Goal: Check status: Check status

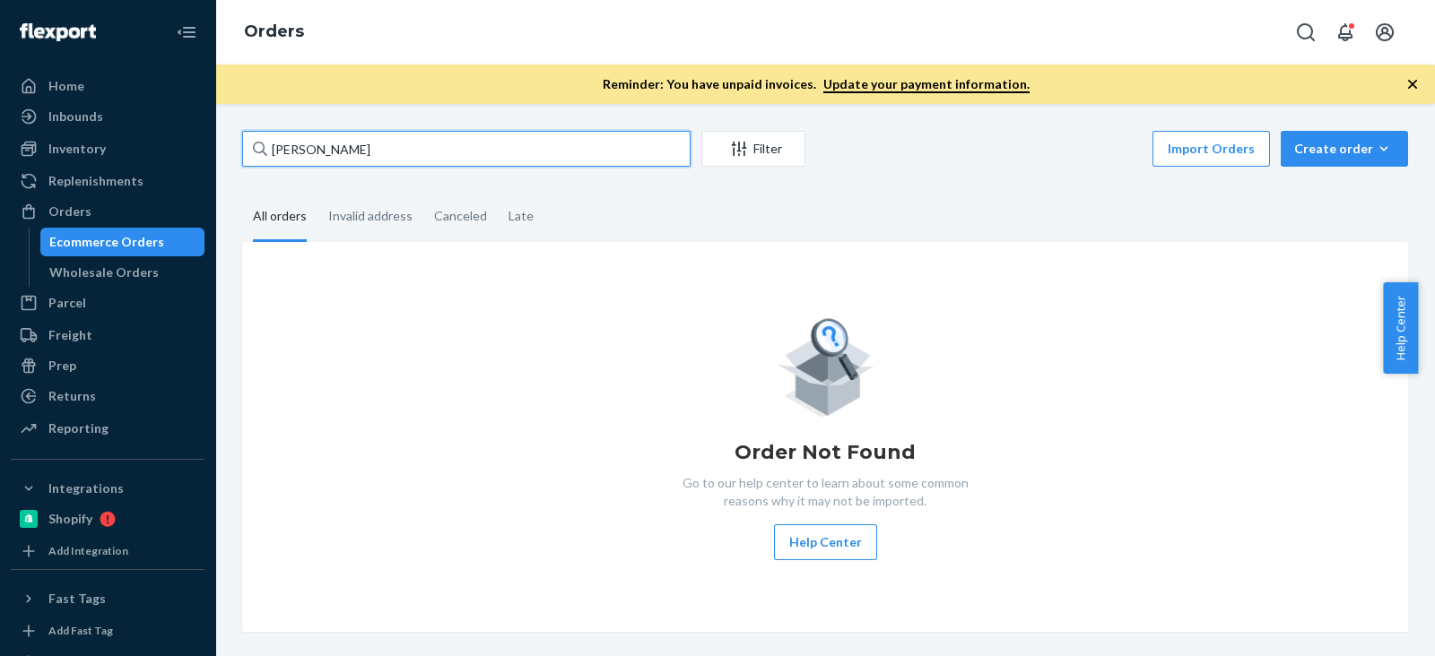
click at [424, 132] on input "[PERSON_NAME]" at bounding box center [466, 149] width 448 height 36
drag, startPoint x: 436, startPoint y: 141, endPoint x: 274, endPoint y: 159, distance: 162.4
click at [61, 159] on div "Home Inbounds Shipping Plans Problems Inventory Products Branded Packaging Repl…" at bounding box center [717, 328] width 1435 height 656
paste input "[PERSON_NAME]"
type input "[PERSON_NAME]"
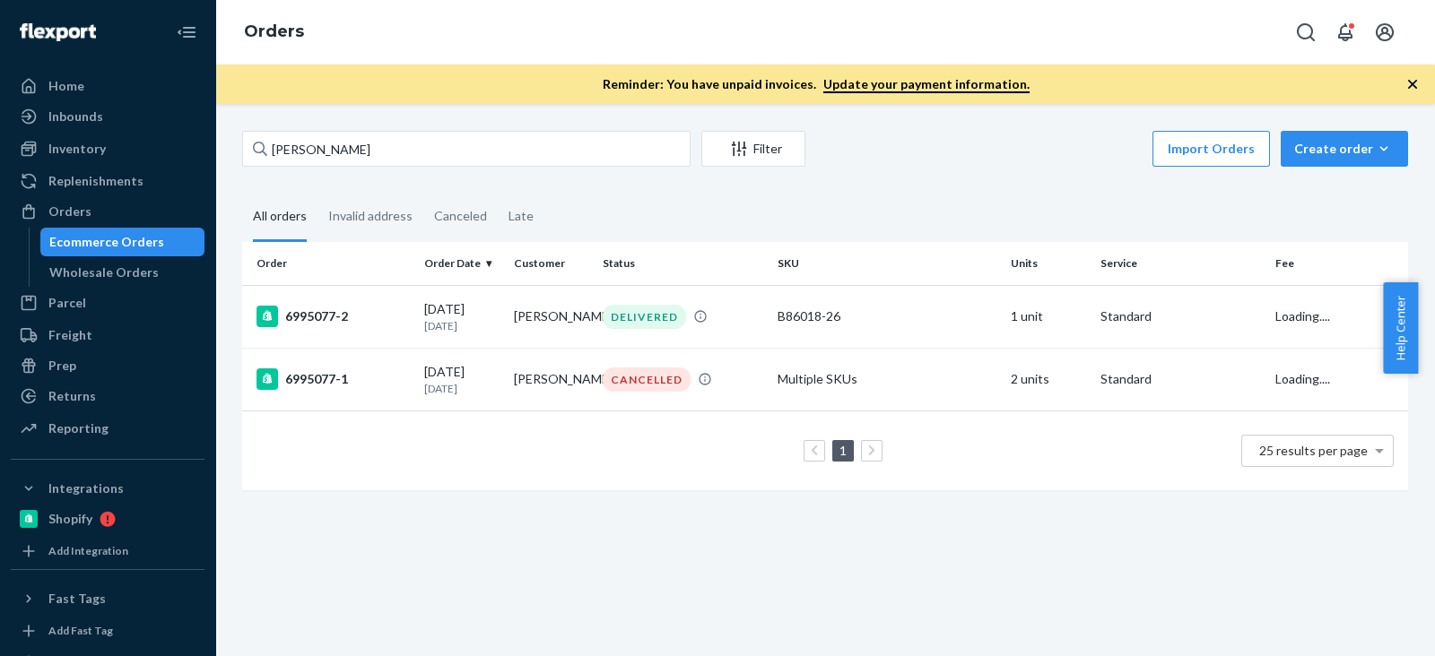
click at [646, 218] on fieldset "All orders Invalid address Canceled Late" at bounding box center [825, 217] width 1166 height 49
click at [760, 205] on fieldset "All orders Invalid address Canceled Late" at bounding box center [825, 217] width 1166 height 49
click at [681, 209] on fieldset "All orders Invalid address Canceled Late" at bounding box center [825, 217] width 1166 height 49
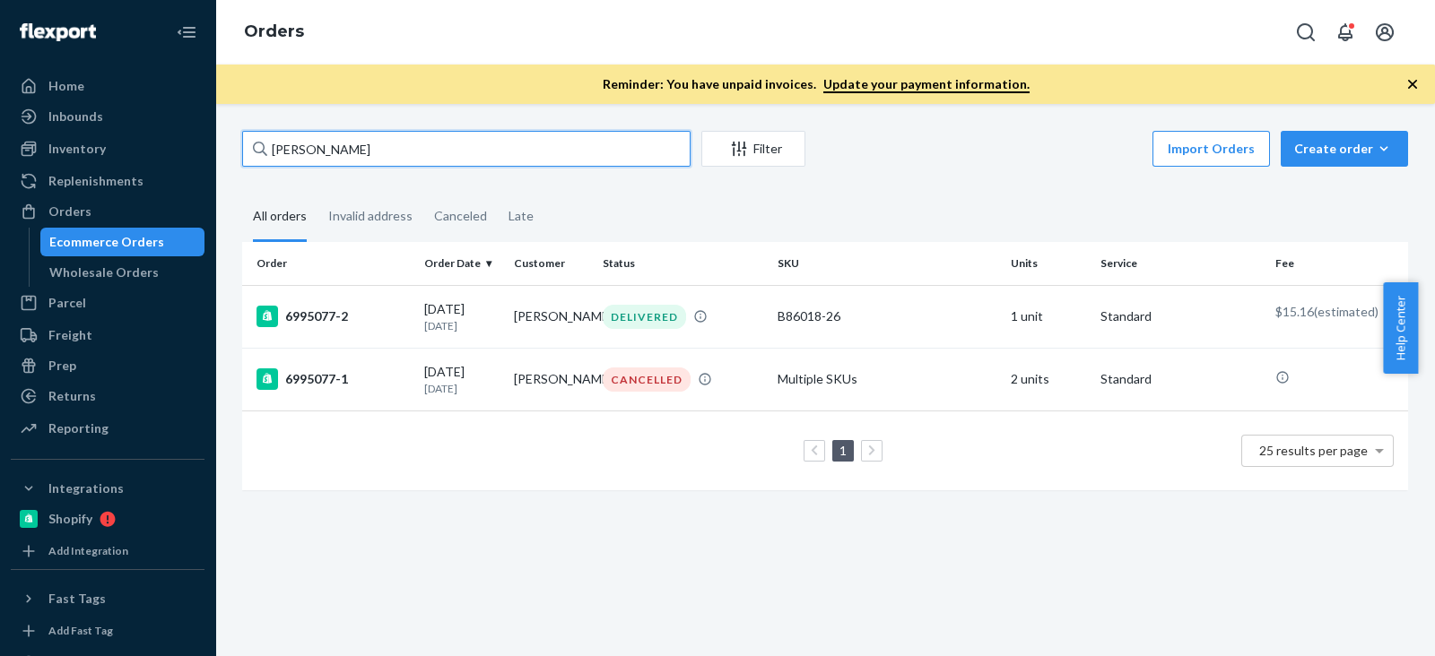
click at [385, 152] on input "[PERSON_NAME]" at bounding box center [466, 149] width 448 height 36
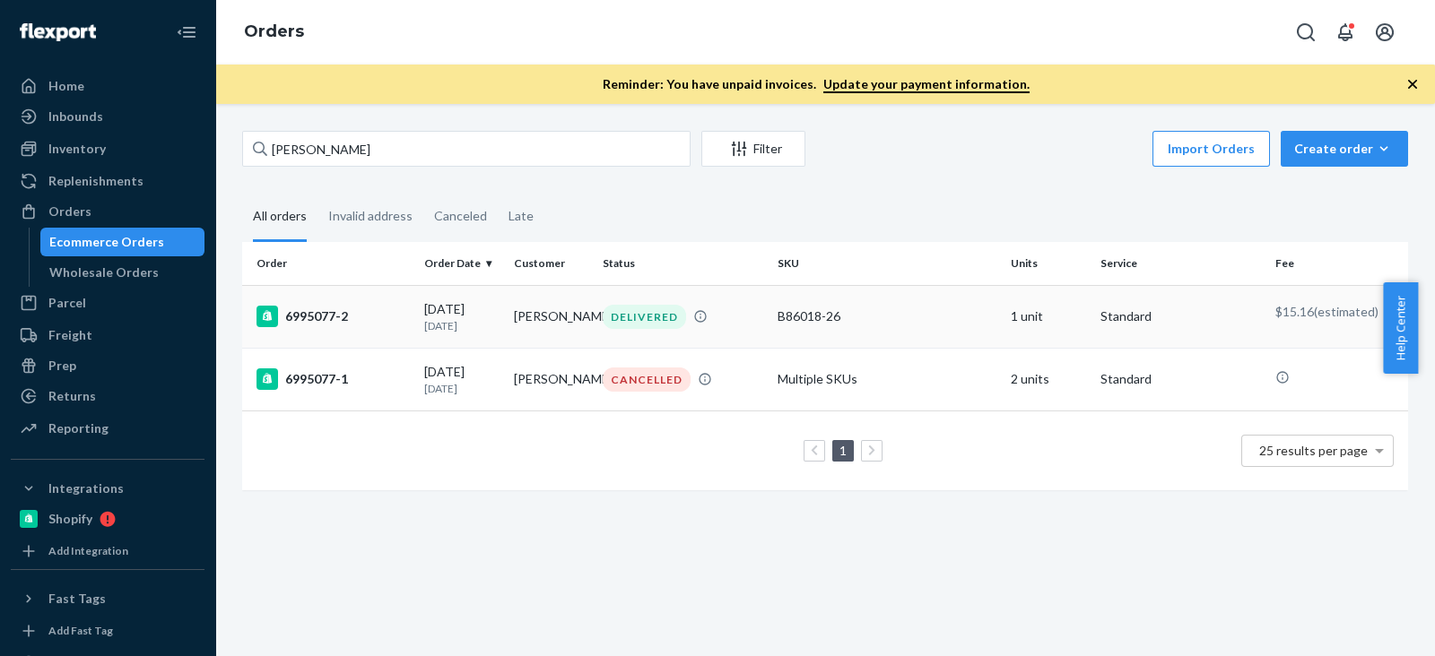
click at [325, 320] on div "6995077-2" at bounding box center [332, 317] width 153 height 22
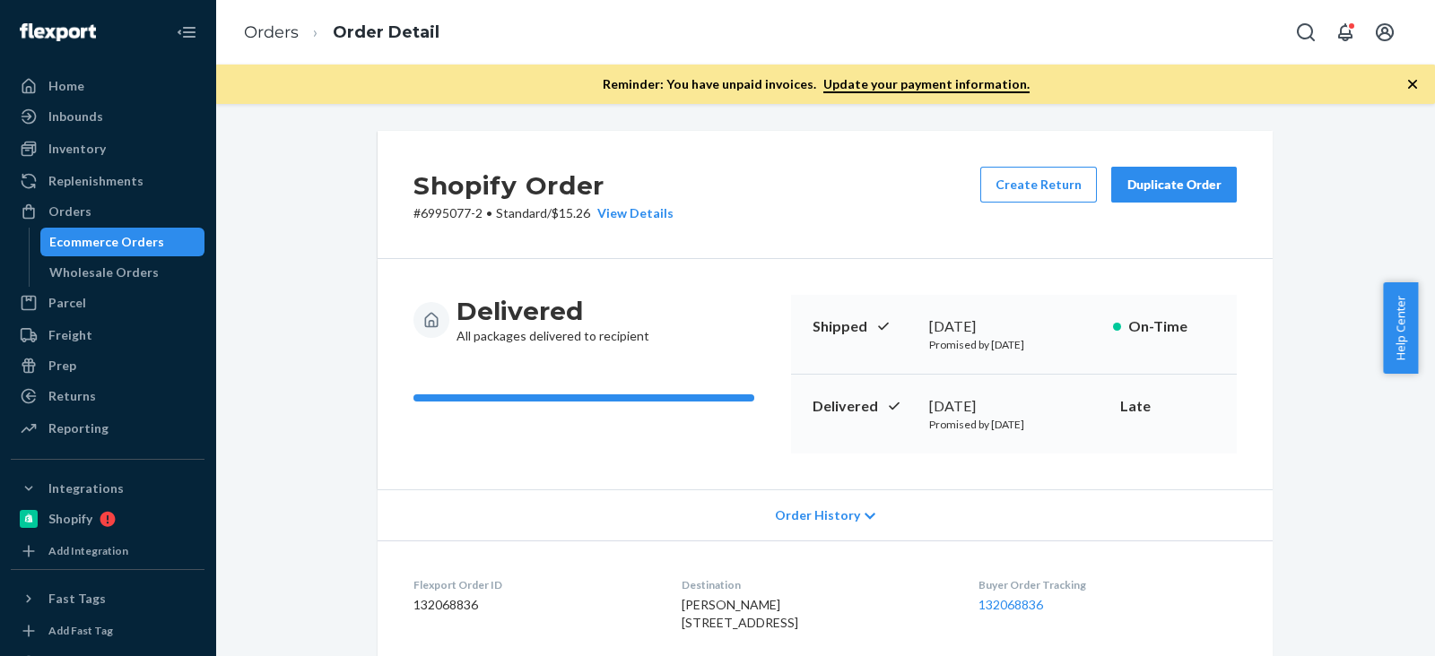
click at [297, 271] on div "Shopify Order # 6995077-2 • Standard / $15.26 View Details Create Return Duplic…" at bounding box center [825, 636] width 1193 height 1010
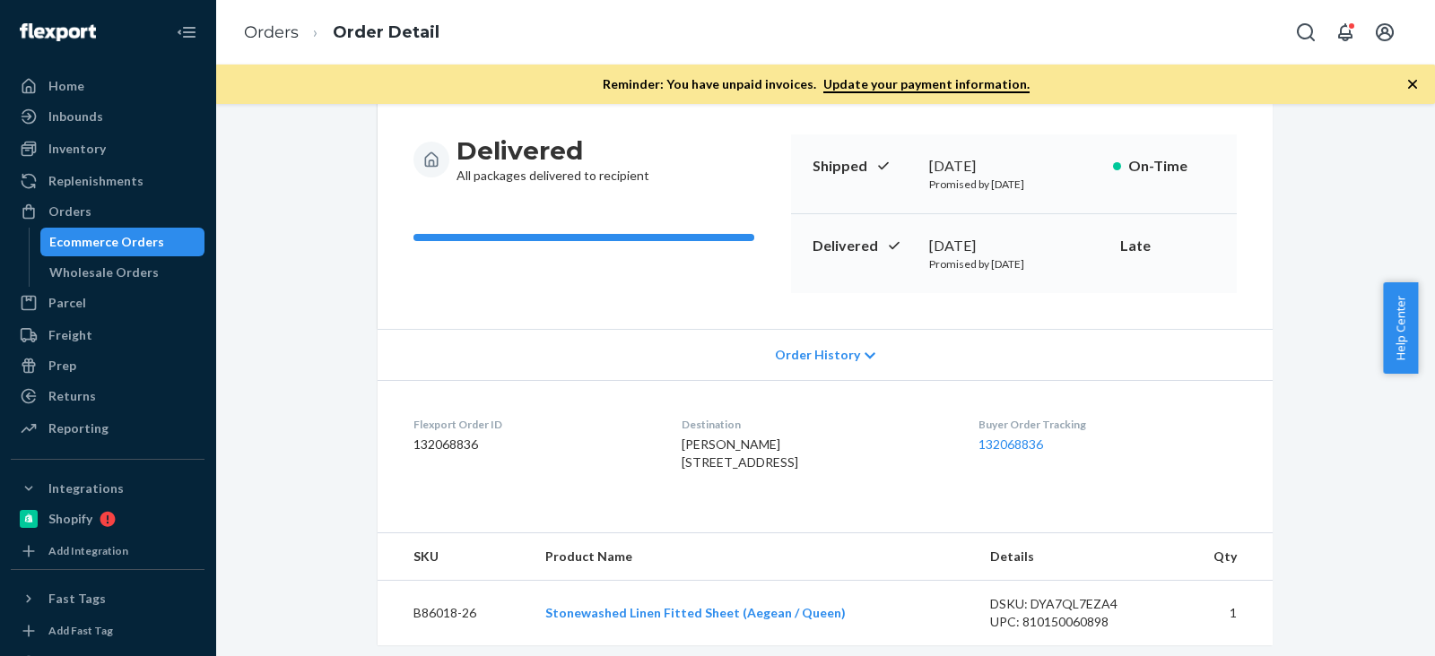
scroll to position [606, 0]
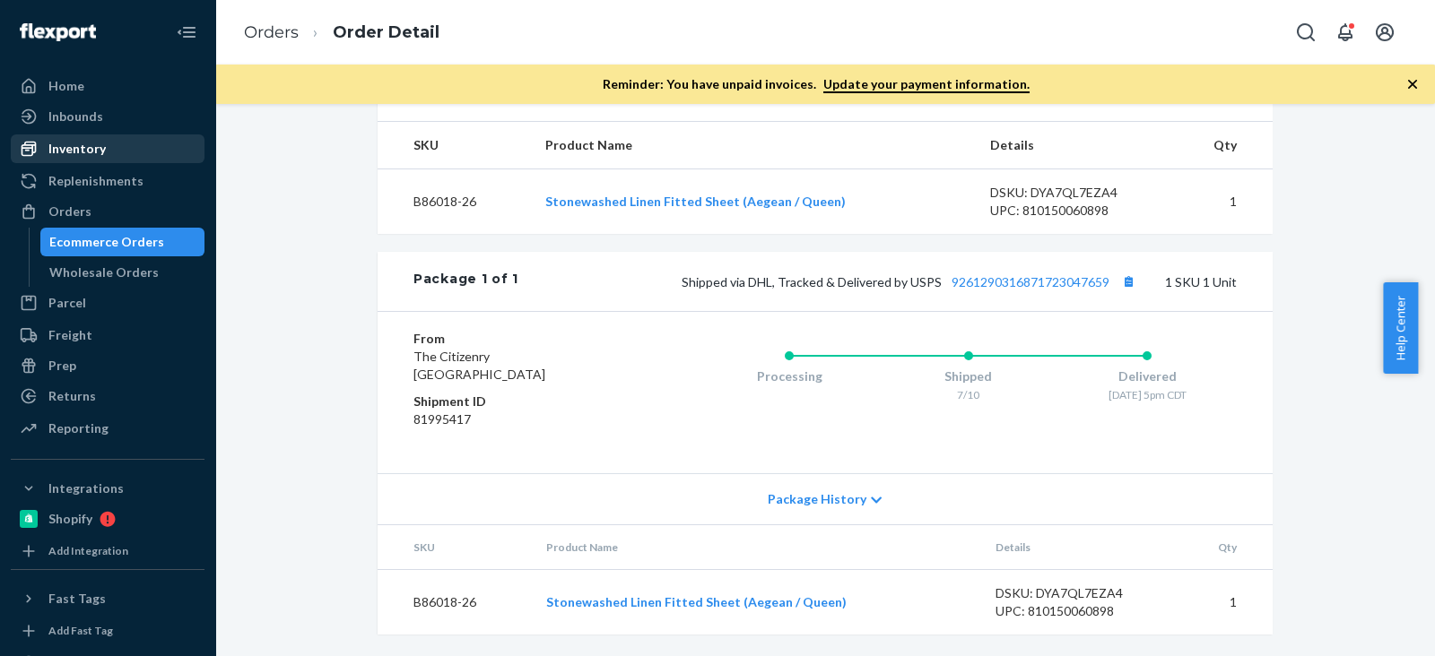
click at [97, 161] on link "Inventory" at bounding box center [108, 148] width 194 height 29
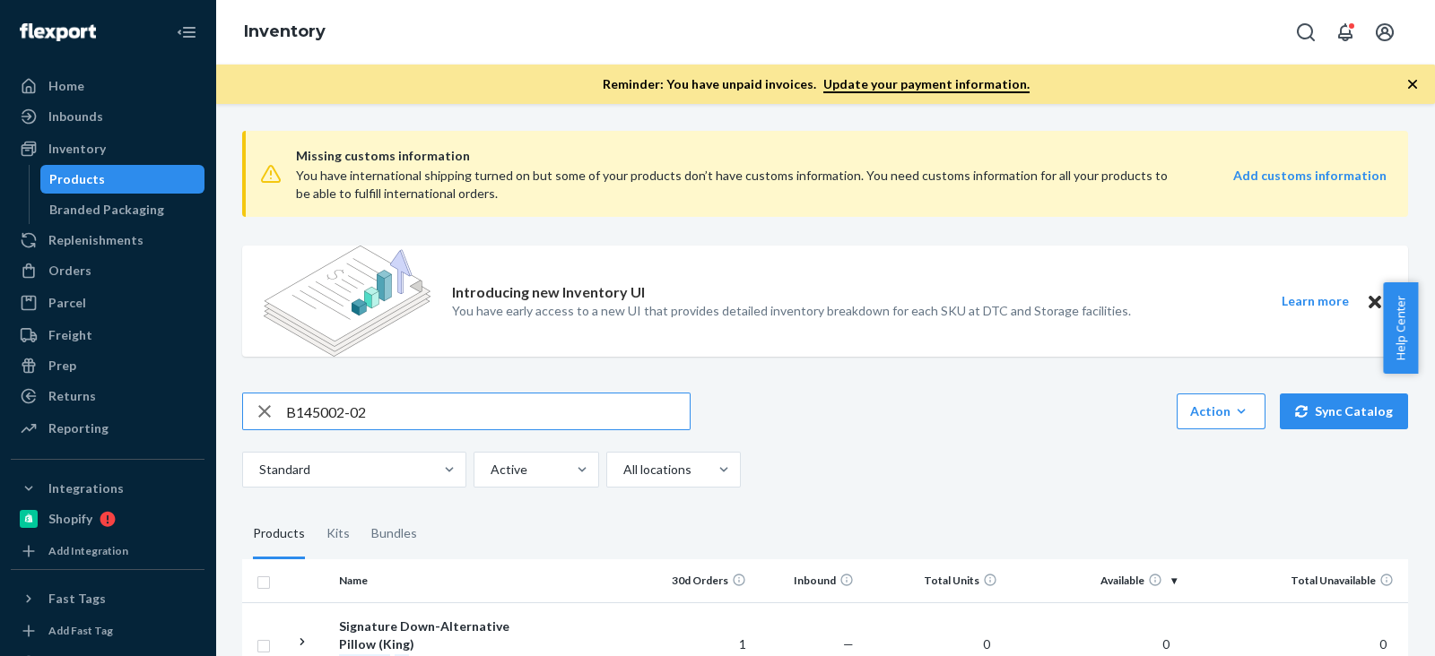
scroll to position [111, 0]
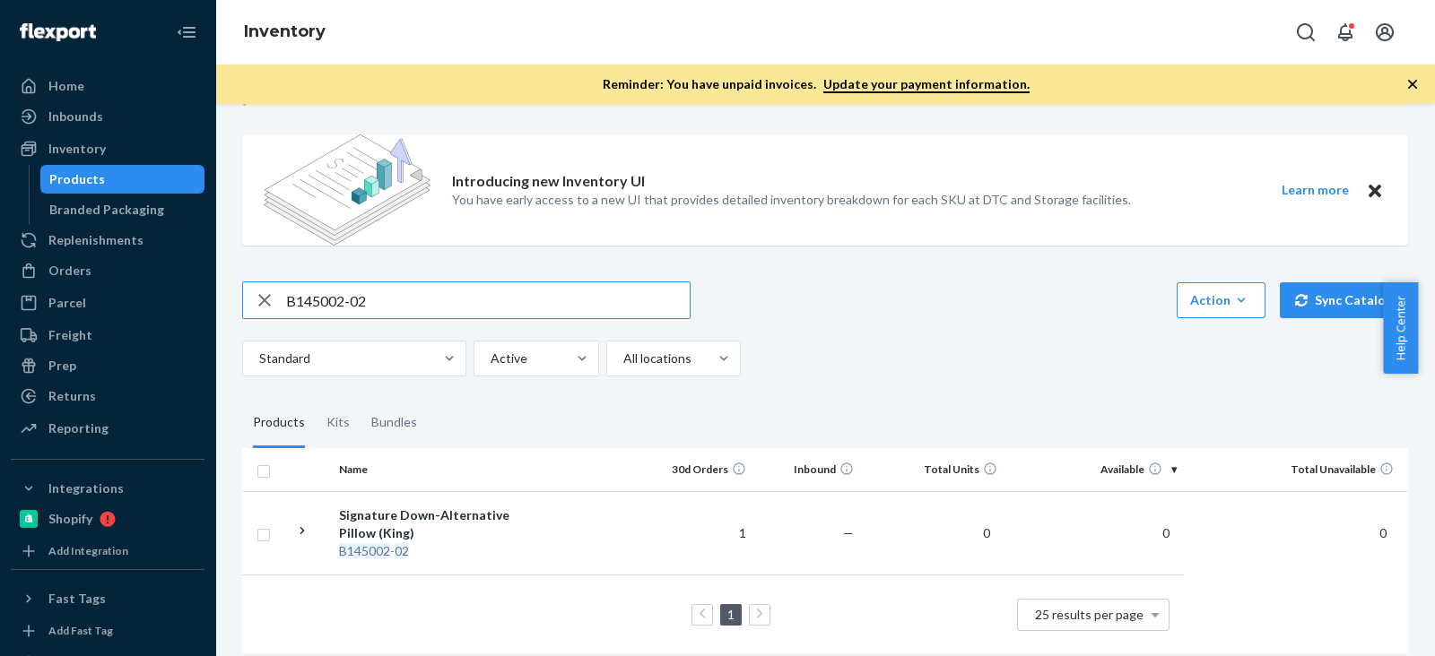
drag, startPoint x: 398, startPoint y: 280, endPoint x: 161, endPoint y: 285, distance: 236.8
click at [141, 277] on div "Home Inbounds Shipping Plans Problems Inventory Products Branded Packaging Repl…" at bounding box center [717, 328] width 1435 height 656
paste input "86007-2"
type input "B86007-22"
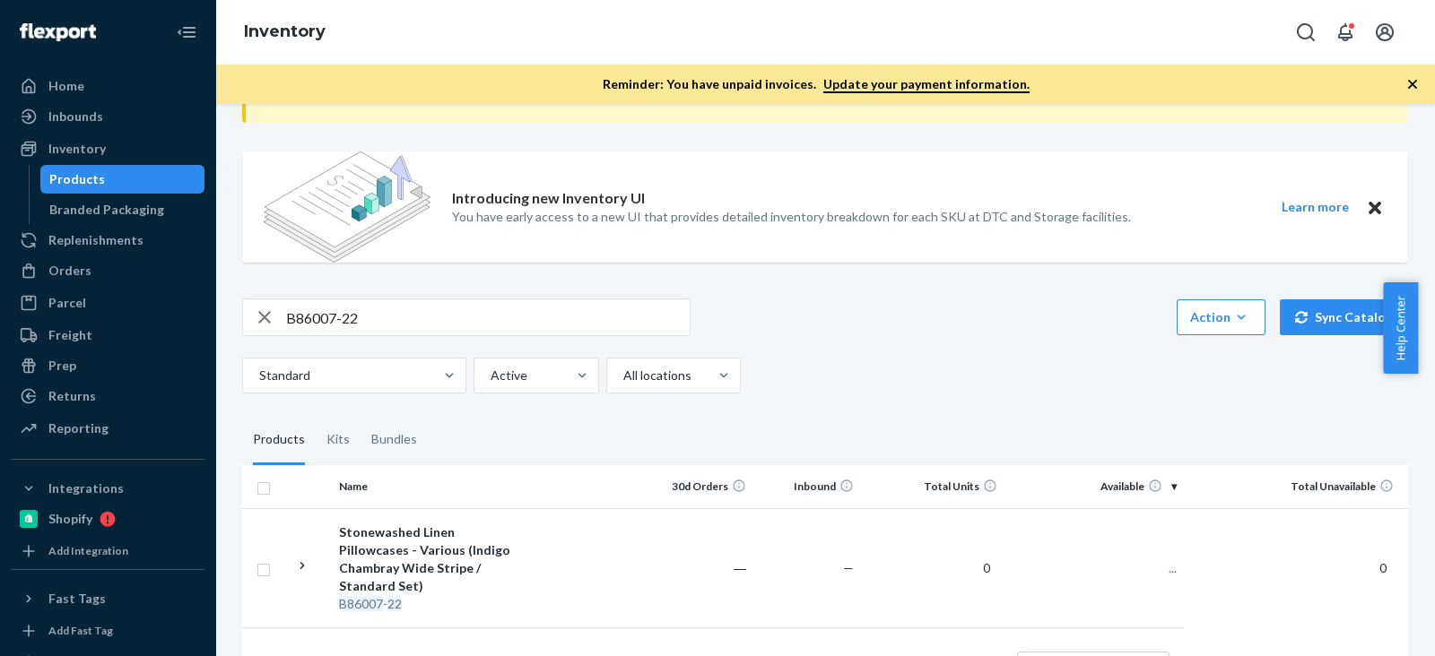
scroll to position [161, 0]
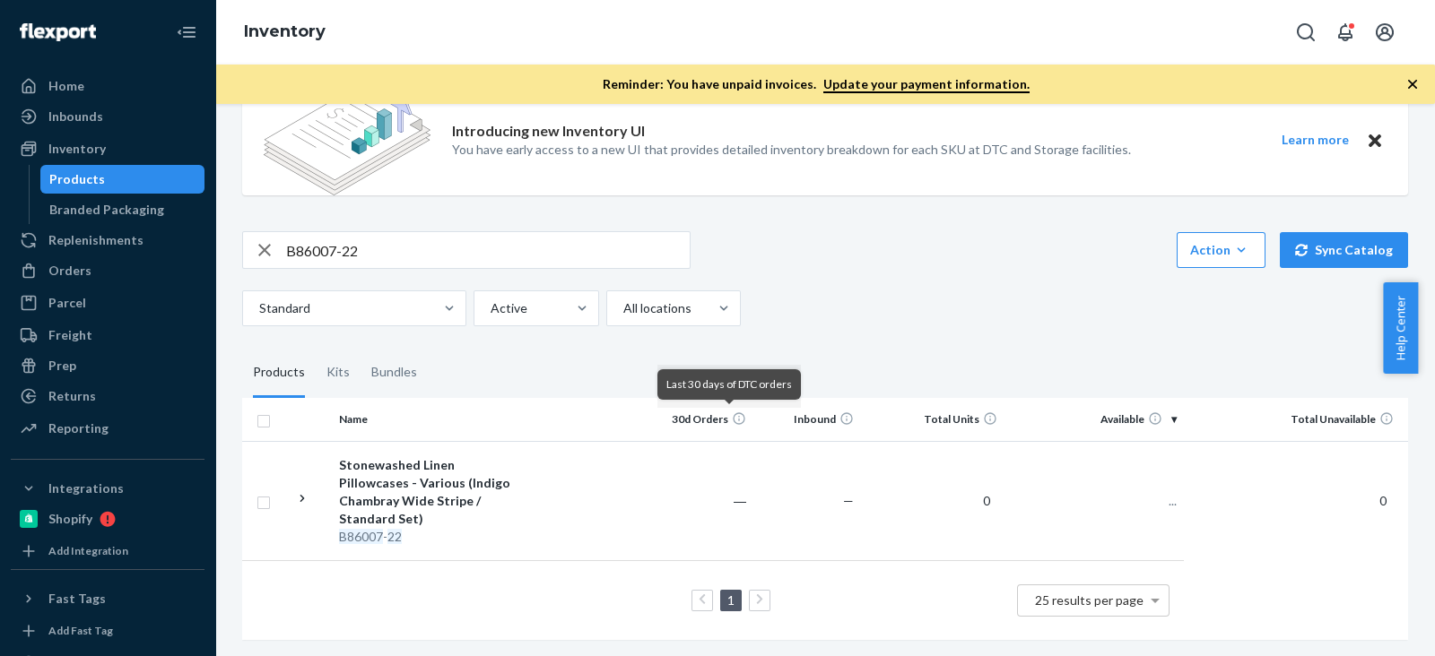
click at [889, 348] on fieldset "Products Kits Bundles" at bounding box center [825, 373] width 1166 height 50
